Goal: Communication & Community: Answer question/provide support

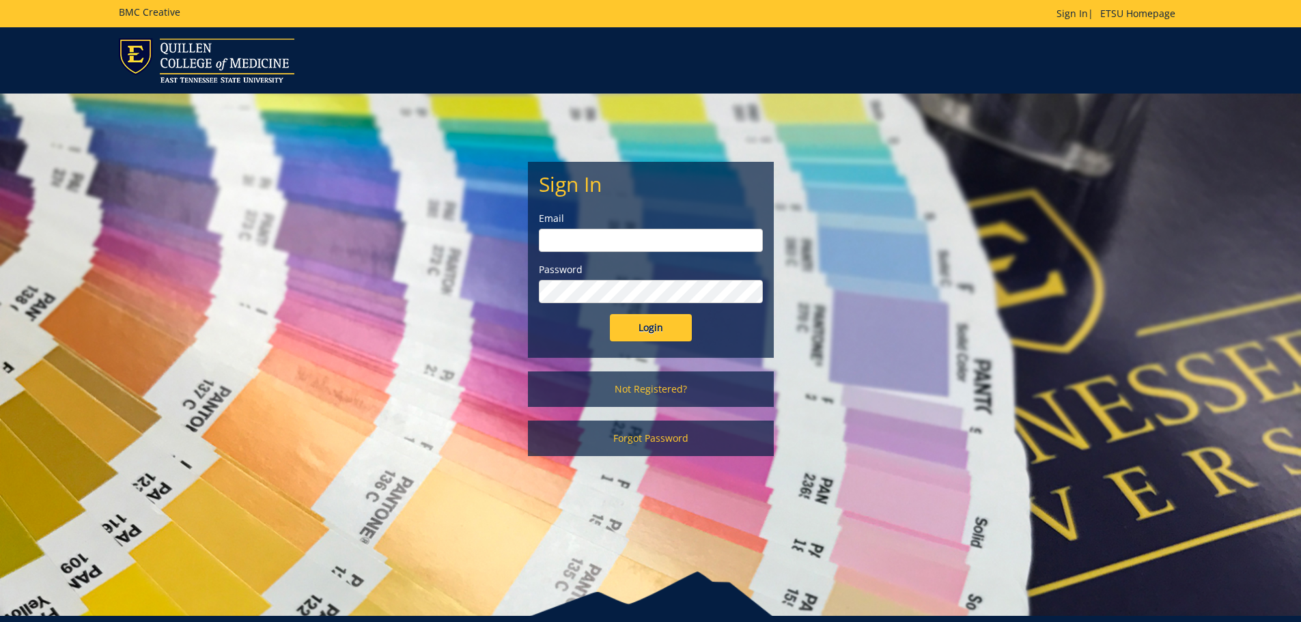
type input "[EMAIL_ADDRESS][DOMAIN_NAME]"
click at [629, 324] on input "Login" at bounding box center [651, 327] width 82 height 27
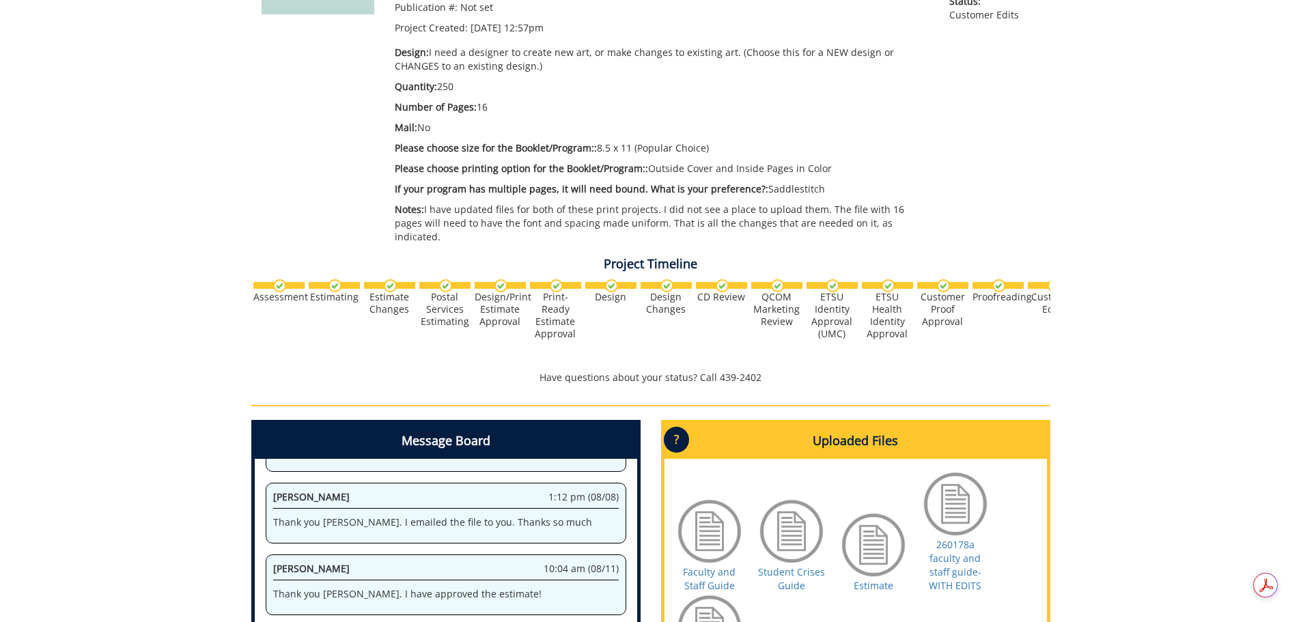
scroll to position [549, 0]
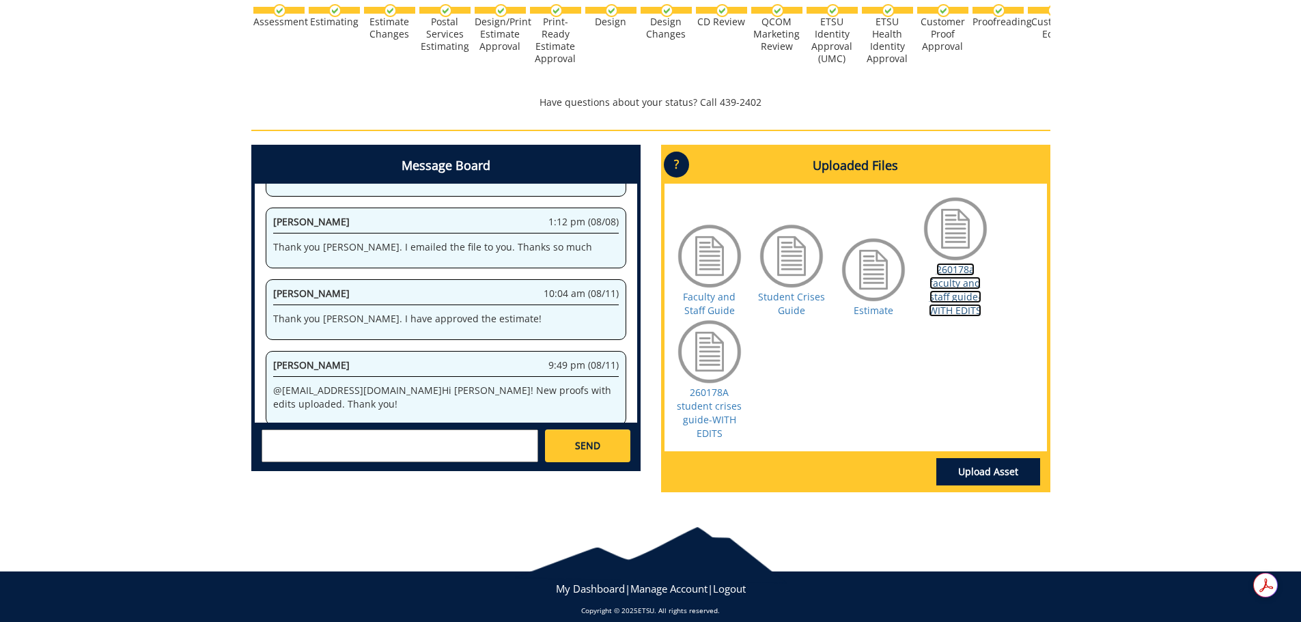
click at [954, 277] on link "260178a faculty and staff guide-WITH EDITS" at bounding box center [955, 290] width 53 height 54
click at [704, 398] on link "260178A student crises guide-WITH EDITS" at bounding box center [709, 413] width 65 height 54
click at [340, 434] on textarea at bounding box center [400, 446] width 277 height 33
click at [359, 436] on textarea "Thank you Rebecca. These edits look great. I agree with all of them. It looks l…" at bounding box center [400, 446] width 277 height 33
type textarea "Thank you Rebecca. These edits look great. I agree with all of them. It looks l…"
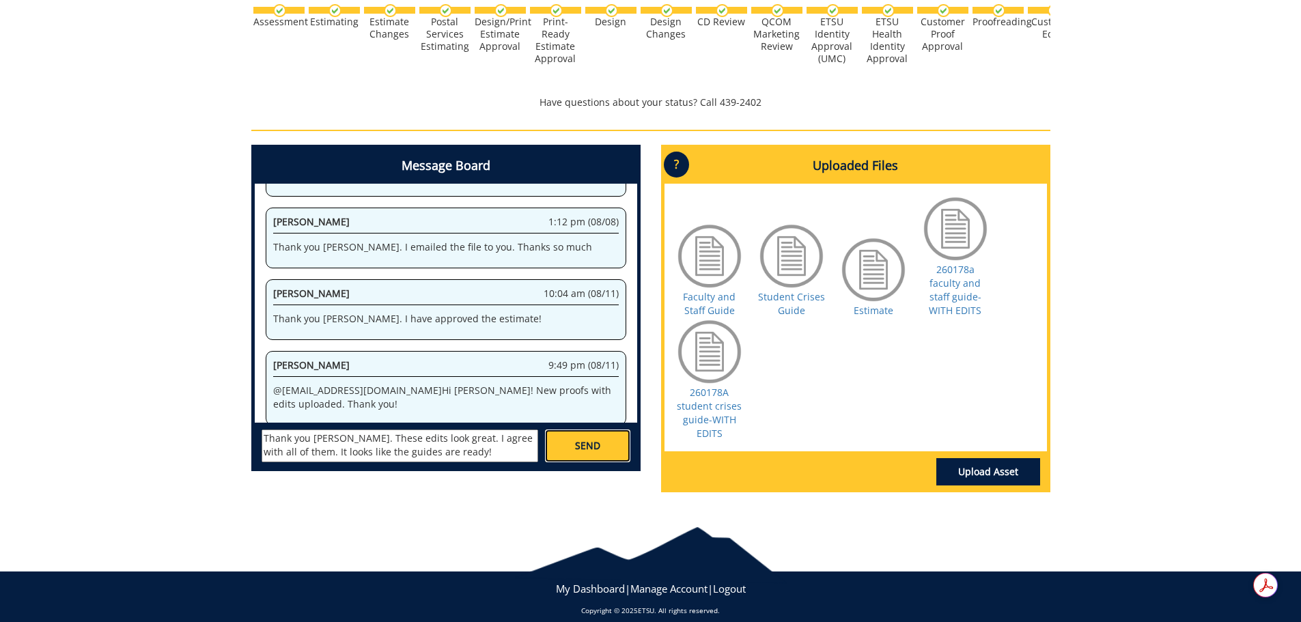
click at [590, 439] on span "SEND" at bounding box center [587, 446] width 25 height 14
